Goal: Task Accomplishment & Management: Complete application form

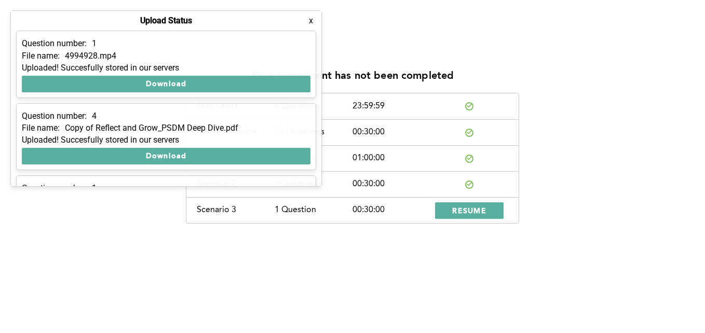
scroll to position [133, 0]
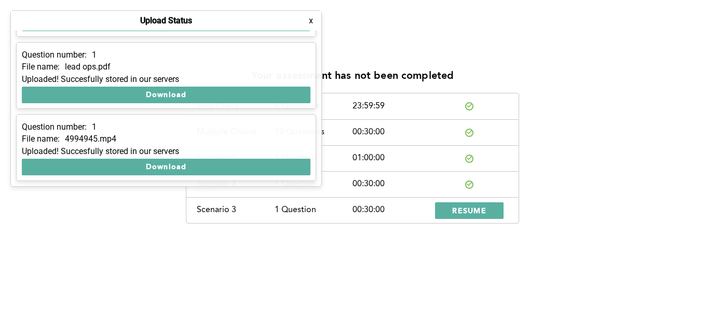
click at [309, 21] on button "x" at bounding box center [311, 21] width 10 height 10
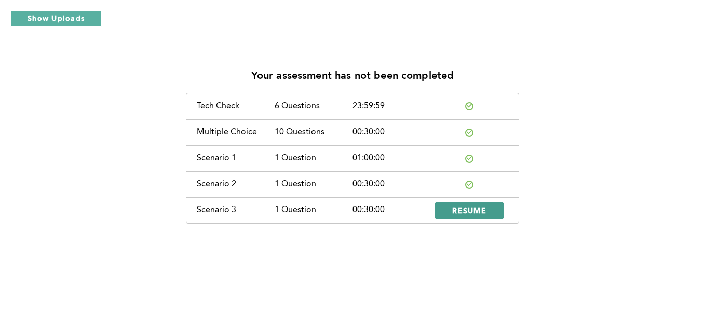
click at [470, 205] on span "RESUME" at bounding box center [469, 210] width 34 height 10
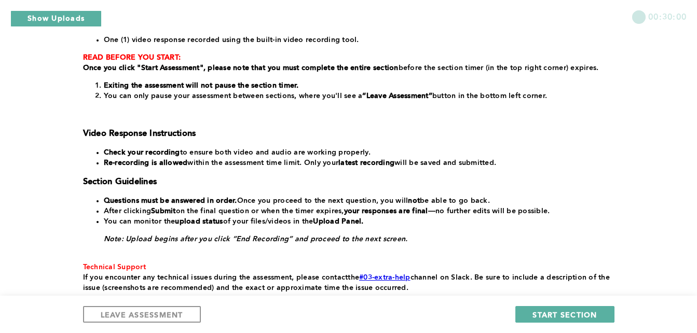
scroll to position [245, 0]
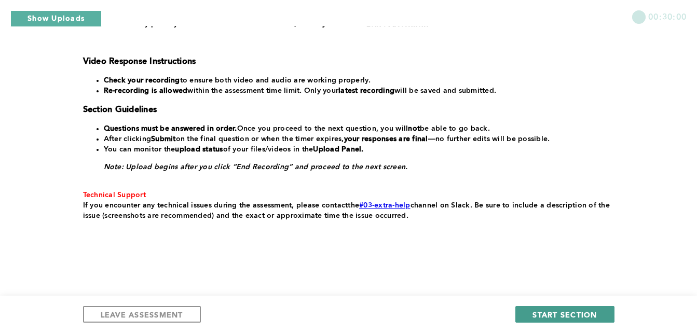
click at [577, 313] on span "START SECTION" at bounding box center [564, 315] width 64 height 10
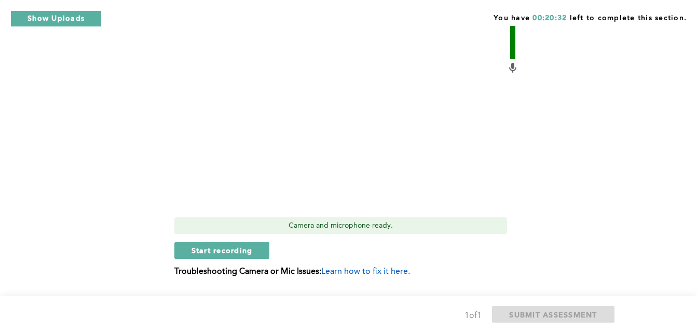
scroll to position [400, 0]
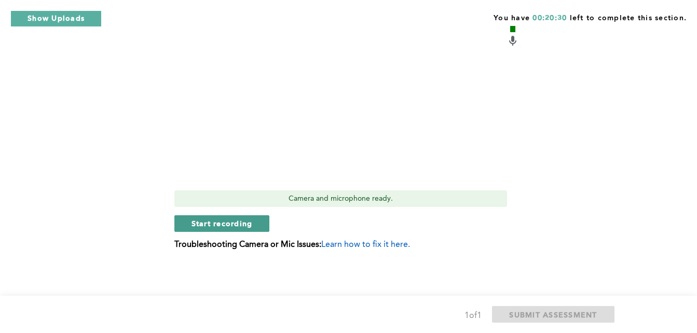
click at [231, 218] on button "Start recording" at bounding box center [221, 223] width 95 height 17
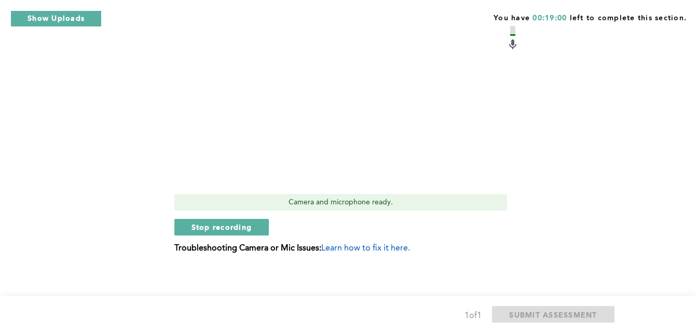
scroll to position [396, 0]
click at [216, 224] on span "Stop recording" at bounding box center [221, 227] width 61 height 10
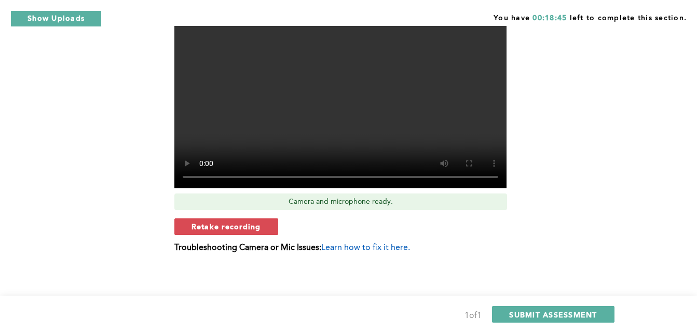
click at [216, 224] on span "Retake recording" at bounding box center [226, 227] width 70 height 10
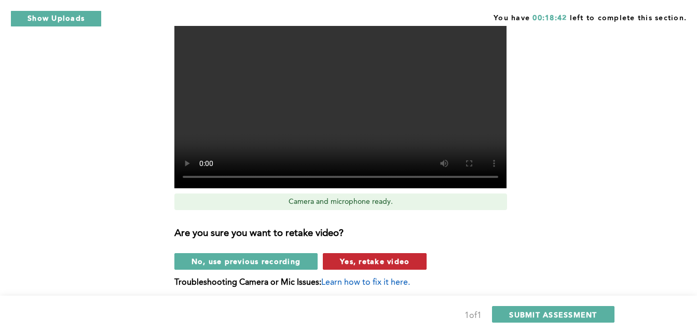
click at [363, 256] on button "Yes, retake video" at bounding box center [375, 261] width 104 height 17
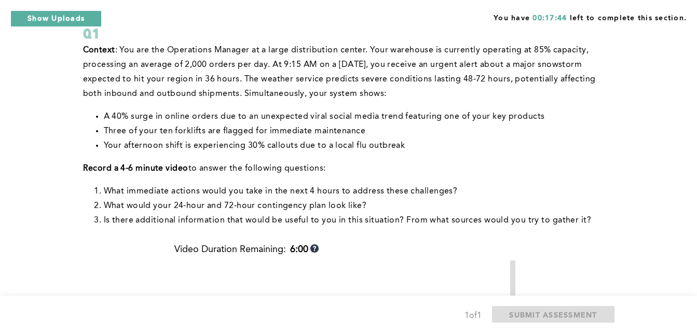
scroll to position [75, 0]
click at [363, 256] on div "Video Duration Remaining: 6:00" at bounding box center [346, 253] width 345 height 16
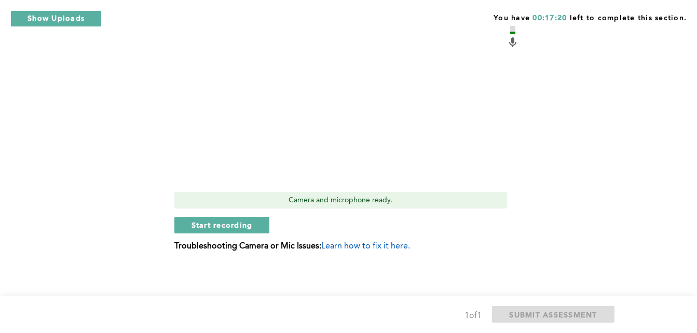
scroll to position [400, 0]
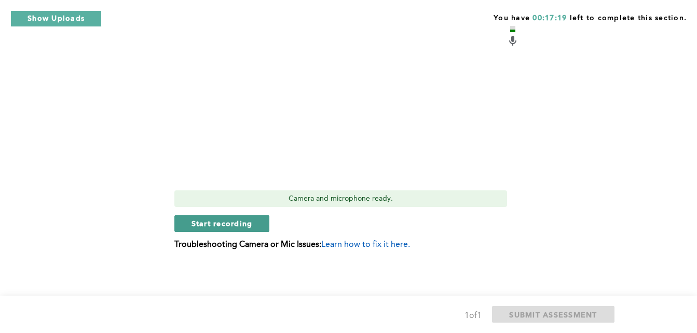
click at [264, 224] on button "Start recording" at bounding box center [221, 223] width 95 height 17
click at [226, 223] on span "Stop recording" at bounding box center [221, 223] width 61 height 10
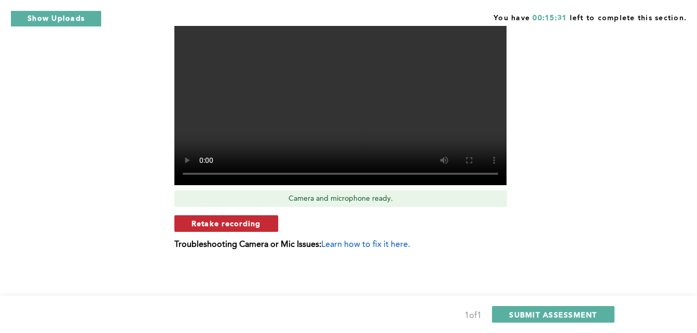
click at [242, 229] on button "Retake recording" at bounding box center [226, 223] width 104 height 17
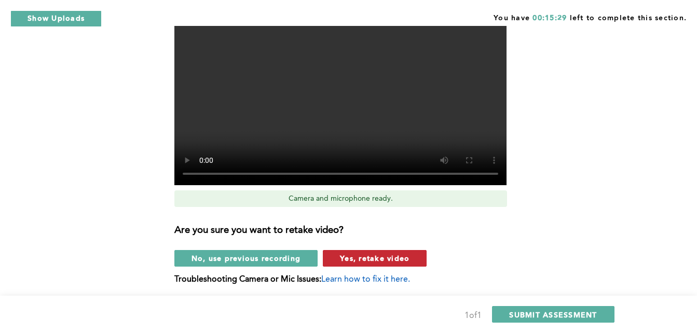
click at [333, 254] on button "Yes, retake video" at bounding box center [375, 258] width 104 height 17
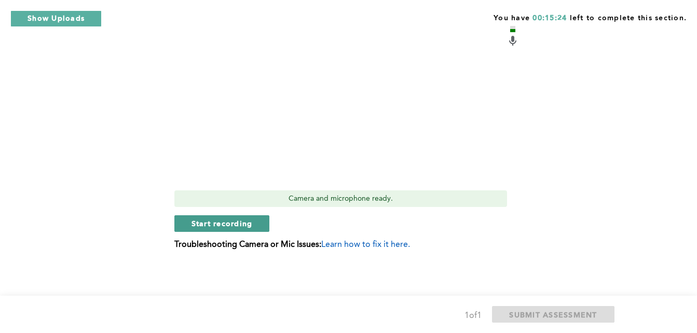
click at [248, 226] on span "Start recording" at bounding box center [221, 223] width 61 height 10
click at [248, 226] on span "Stop recording" at bounding box center [221, 223] width 61 height 10
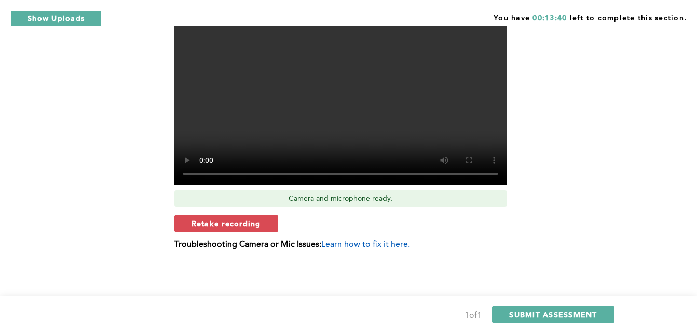
click at [248, 226] on span "Retake recording" at bounding box center [226, 223] width 70 height 10
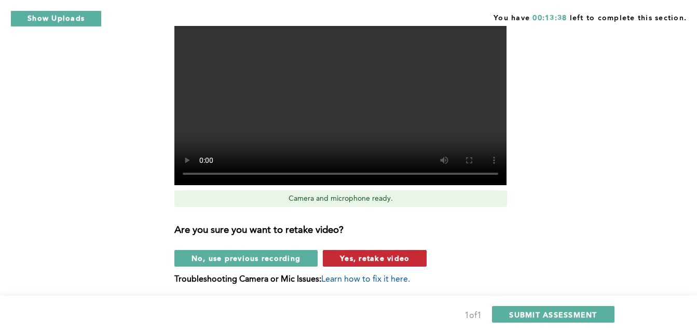
click at [386, 255] on span "Yes, retake video" at bounding box center [375, 258] width 70 height 10
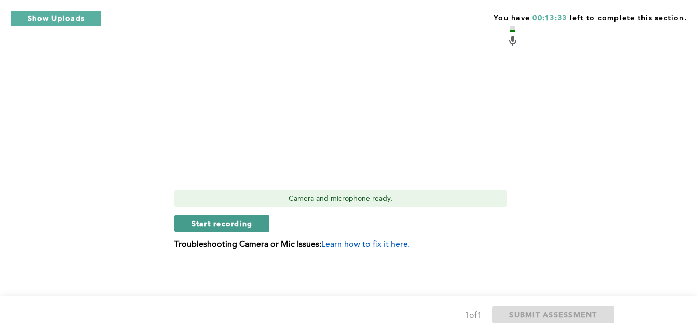
click at [208, 226] on span "Start recording" at bounding box center [221, 223] width 61 height 10
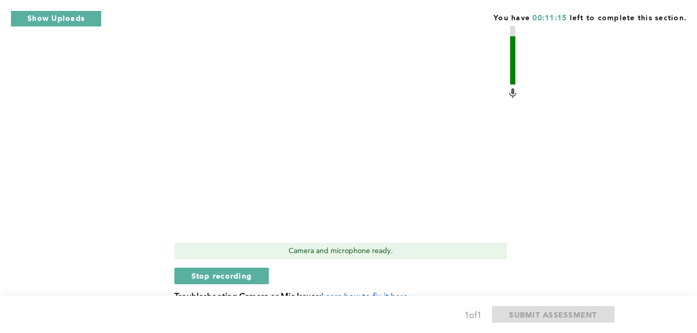
scroll to position [349, 0]
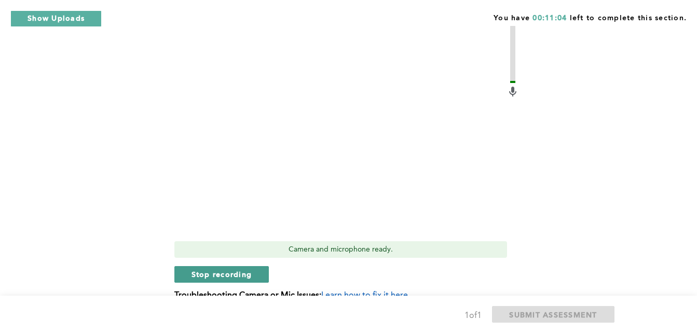
click at [210, 271] on span "Stop recording" at bounding box center [221, 274] width 61 height 10
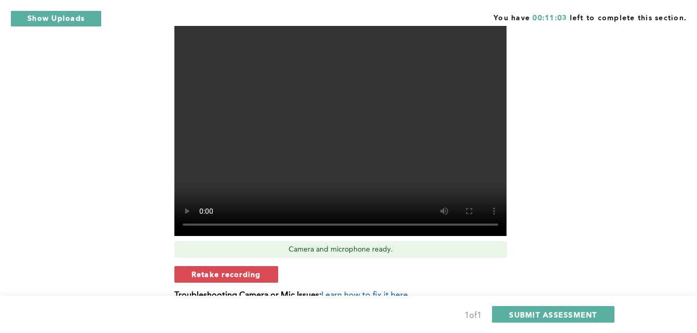
click at [210, 271] on span "Retake recording" at bounding box center [226, 274] width 70 height 10
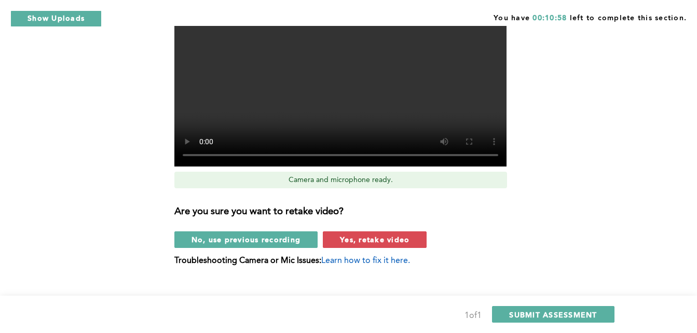
scroll to position [419, 0]
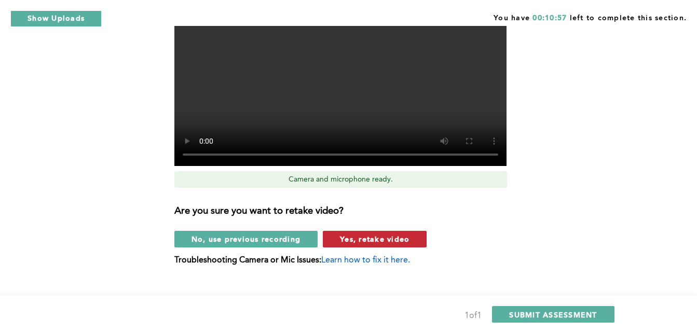
click at [339, 233] on button "Yes, retake video" at bounding box center [375, 239] width 104 height 17
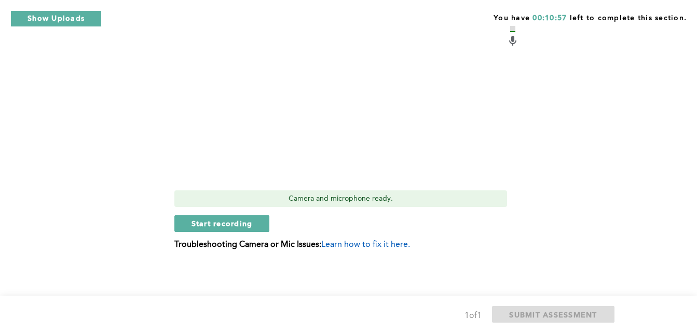
scroll to position [400, 0]
click at [255, 215] on button "Start recording" at bounding box center [221, 223] width 95 height 17
click at [241, 223] on span "Stop recording" at bounding box center [221, 223] width 61 height 10
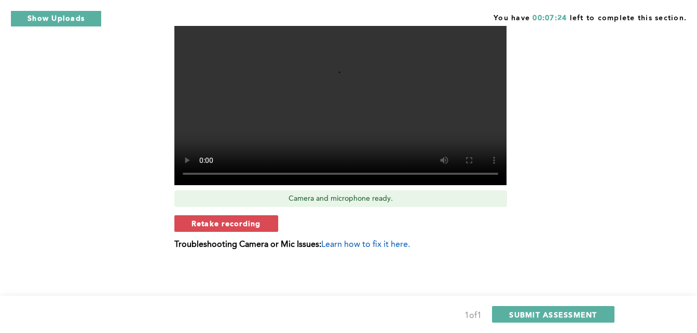
click at [241, 223] on span "Retake recording" at bounding box center [226, 223] width 70 height 10
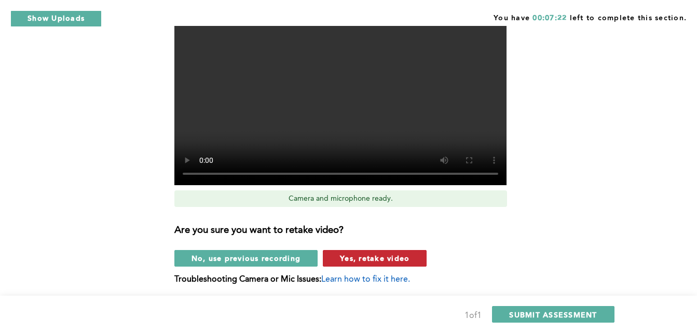
drag, startPoint x: 364, startPoint y: 269, endPoint x: 364, endPoint y: 262, distance: 7.3
click at [364, 262] on div "Video Duration Remaining: 2:38 Camera and microphone ready. Are you sure you wa…" at bounding box center [346, 106] width 345 height 373
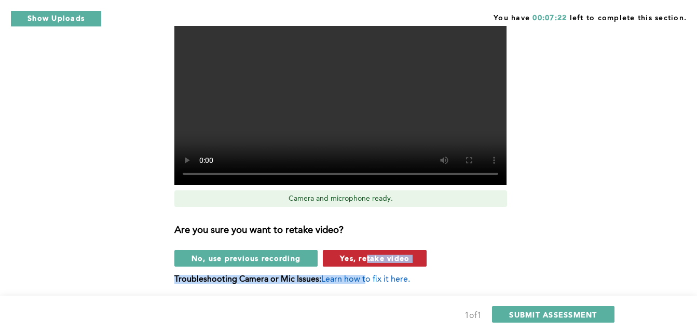
click at [364, 262] on span "Yes, retake video" at bounding box center [375, 258] width 70 height 10
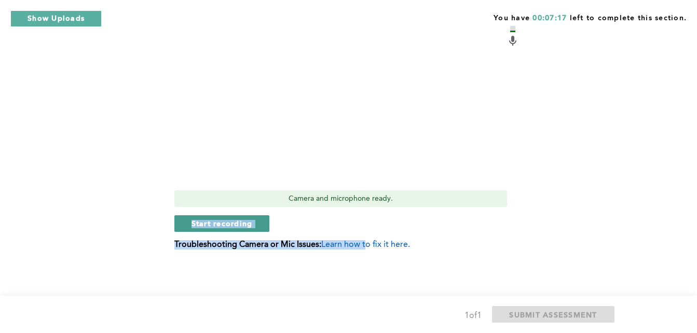
click at [256, 220] on button "Start recording" at bounding box center [221, 223] width 95 height 17
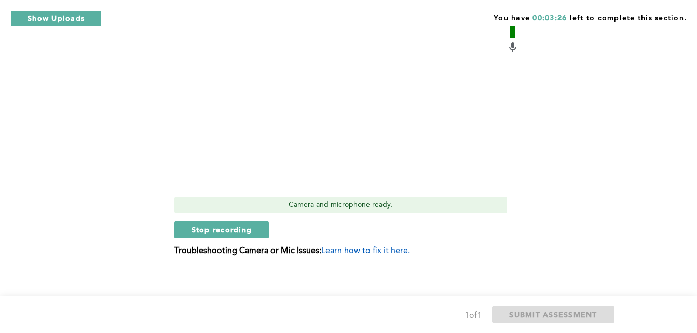
scroll to position [394, 0]
click at [226, 221] on button "Stop recording" at bounding box center [221, 229] width 95 height 17
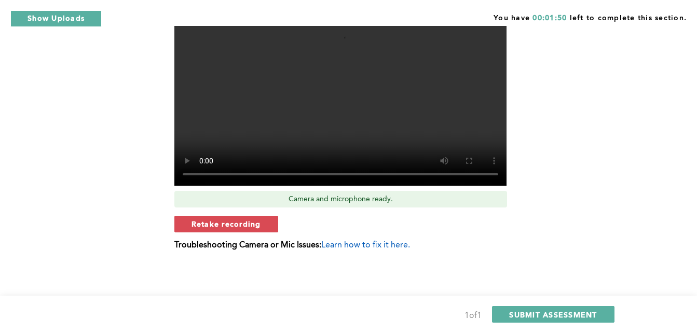
scroll to position [400, 0]
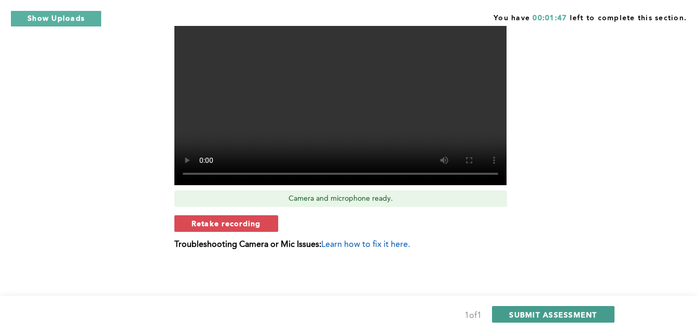
click at [519, 311] on span "SUBMIT ASSESSMENT" at bounding box center [553, 315] width 88 height 10
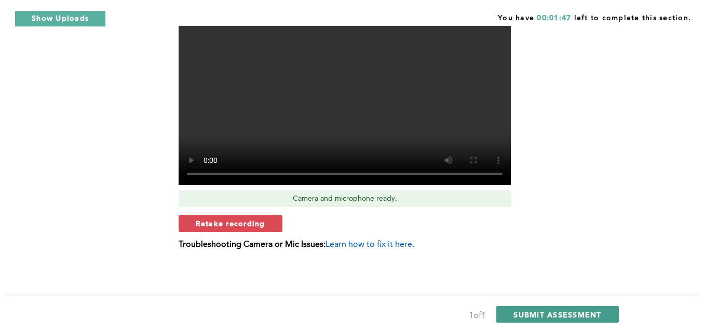
scroll to position [0, 0]
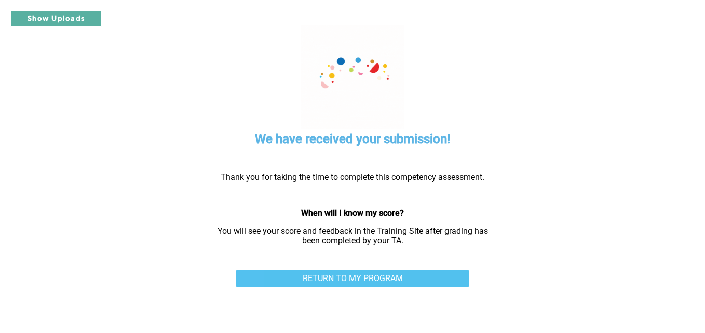
click at [405, 279] on link "RETURN TO MY PROGRAM" at bounding box center [353, 278] width 234 height 17
